Goal: Task Accomplishment & Management: Manage account settings

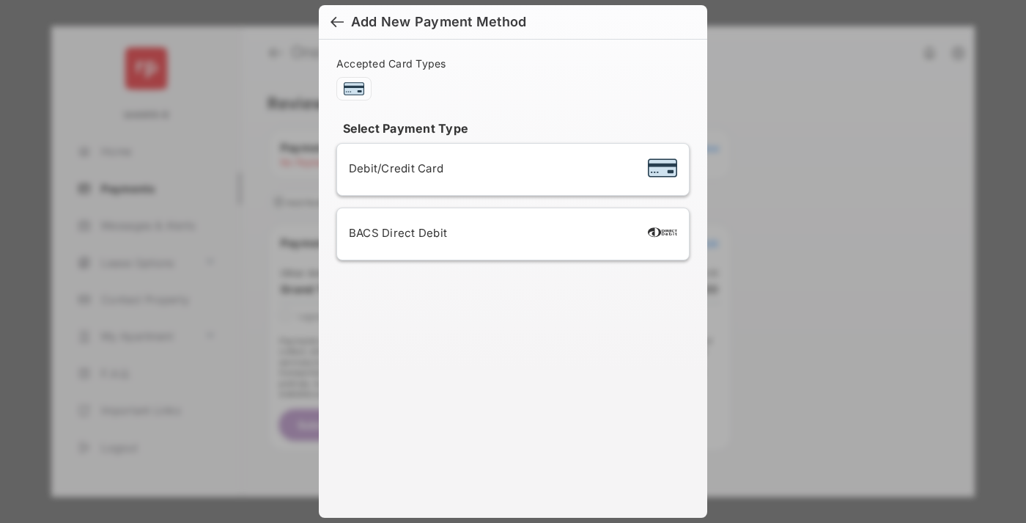
click at [510, 234] on div "BACS Direct Debit" at bounding box center [513, 234] width 328 height 28
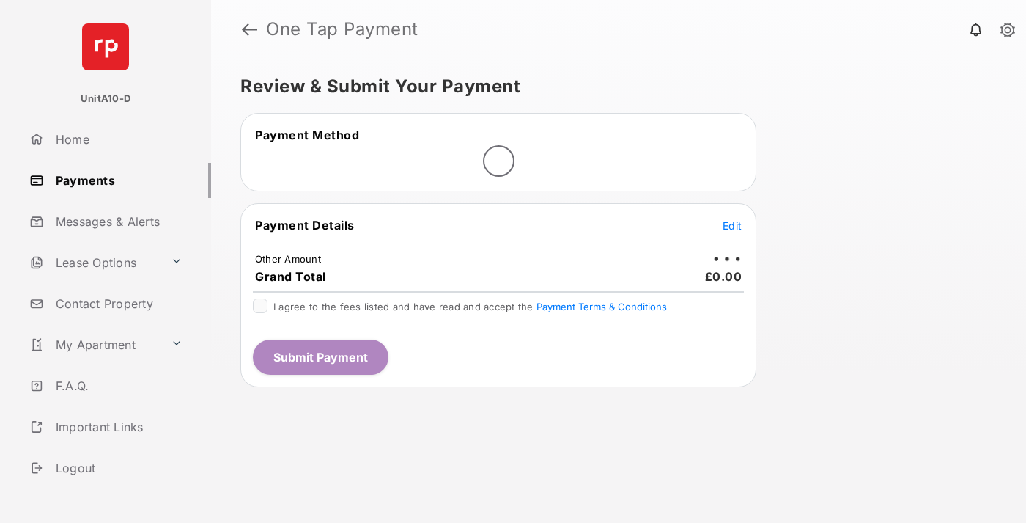
click at [732, 225] on span "Edit" at bounding box center [732, 225] width 19 height 12
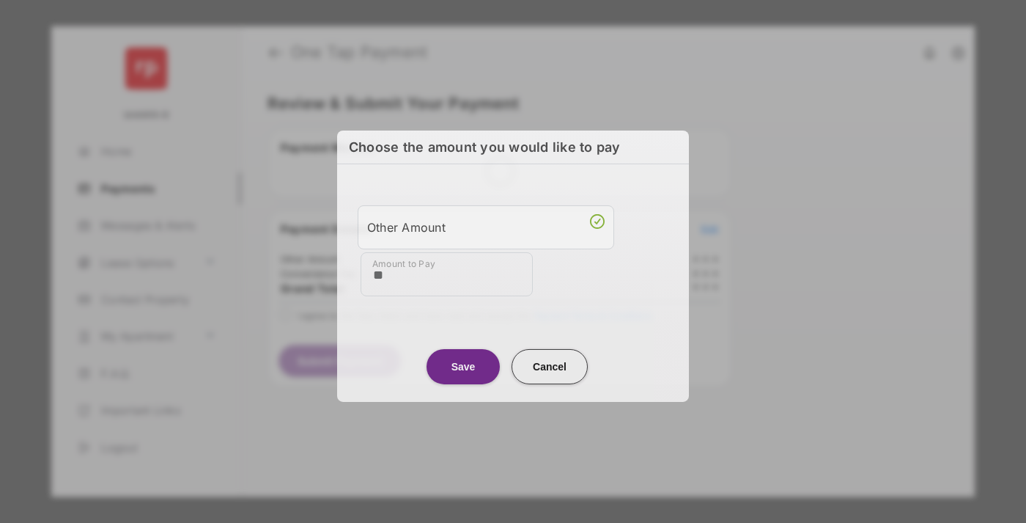
type input "**"
click at [463, 366] on button "Save" at bounding box center [463, 365] width 73 height 35
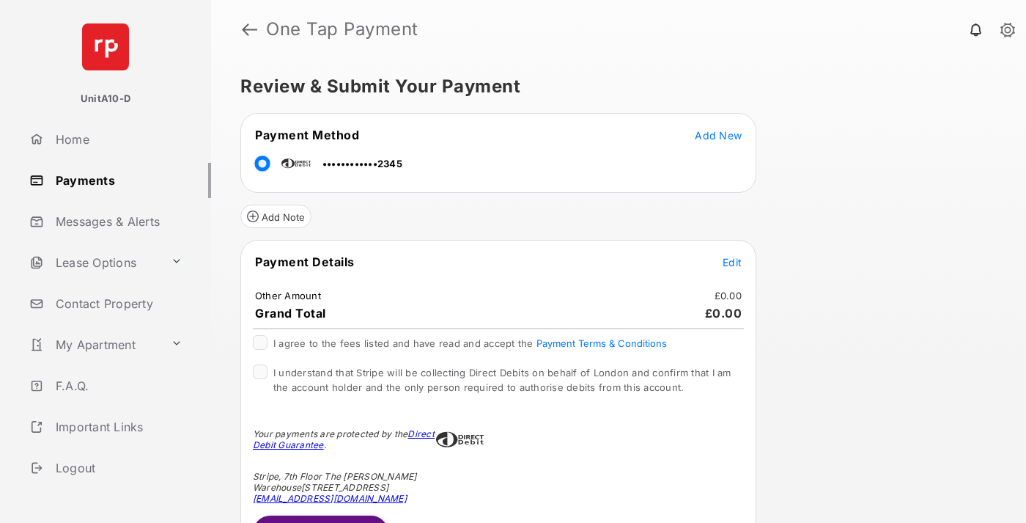
click at [732, 262] on span "Edit" at bounding box center [732, 262] width 19 height 12
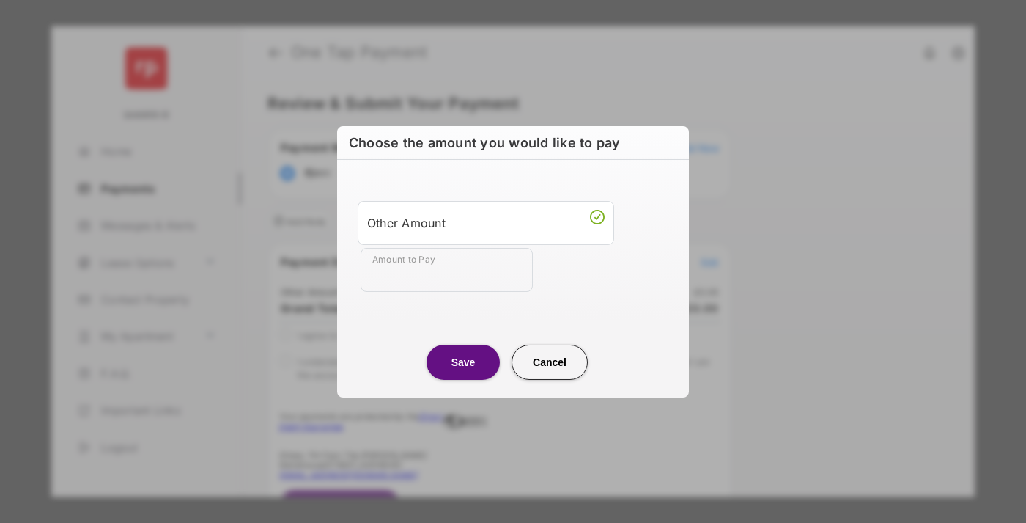
click at [463, 361] on button "Save" at bounding box center [463, 361] width 73 height 35
